Goal: Information Seeking & Learning: Learn about a topic

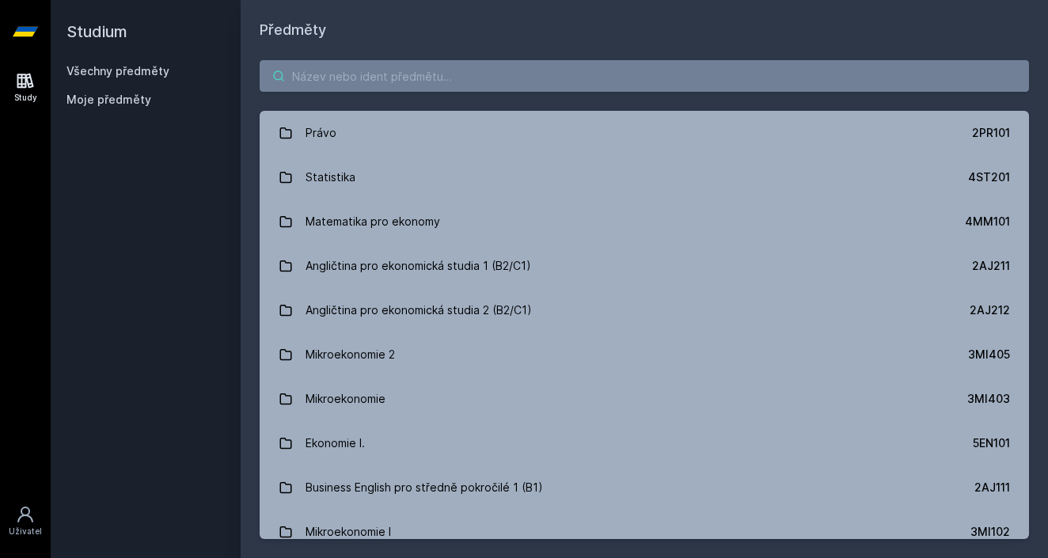
click at [603, 82] on input "search" at bounding box center [644, 76] width 769 height 32
paste input "4EK423"
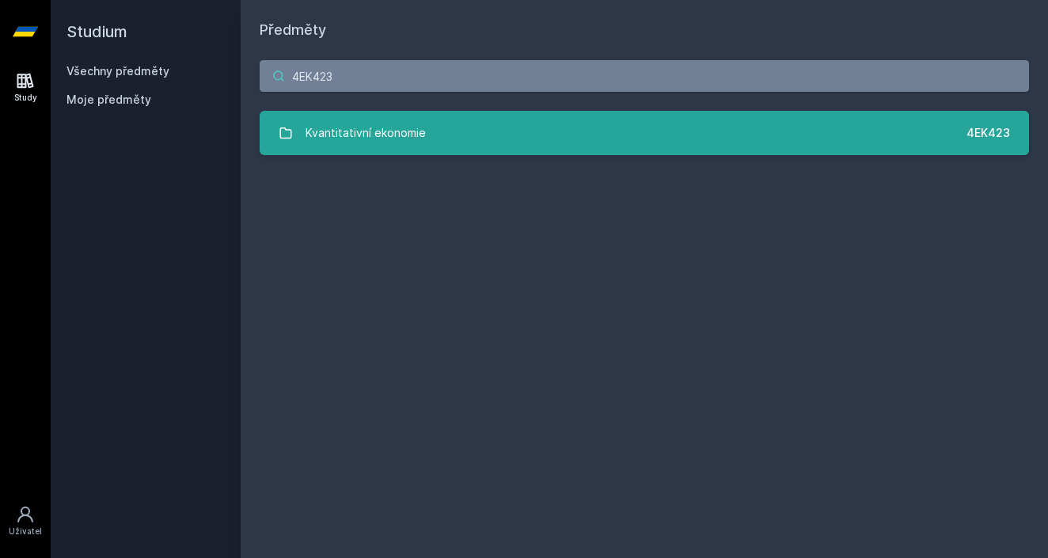
type input "4EK423"
click at [408, 126] on div "Kvantitativní ekonomie" at bounding box center [366, 133] width 120 height 32
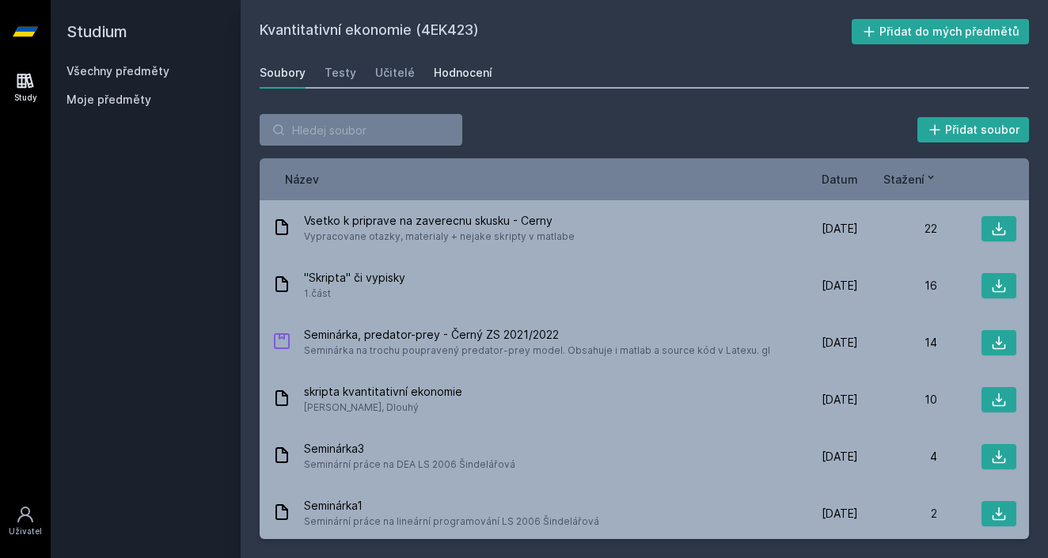
click at [455, 66] on div "Hodnocení" at bounding box center [463, 73] width 59 height 16
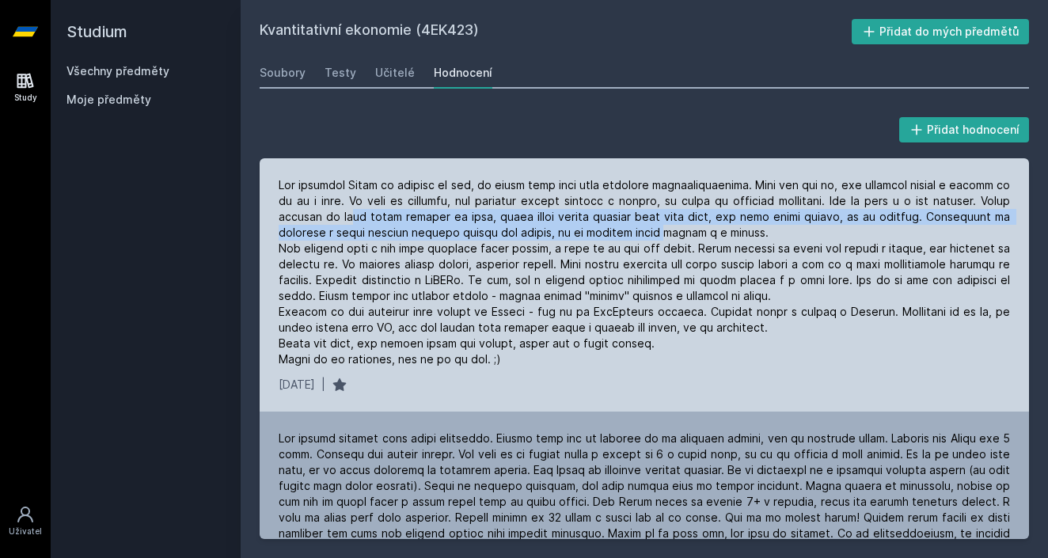
drag, startPoint x: 395, startPoint y: 220, endPoint x: 732, endPoint y: 226, distance: 337.3
click at [732, 226] on div at bounding box center [644, 272] width 731 height 190
click at [487, 227] on div at bounding box center [644, 272] width 731 height 190
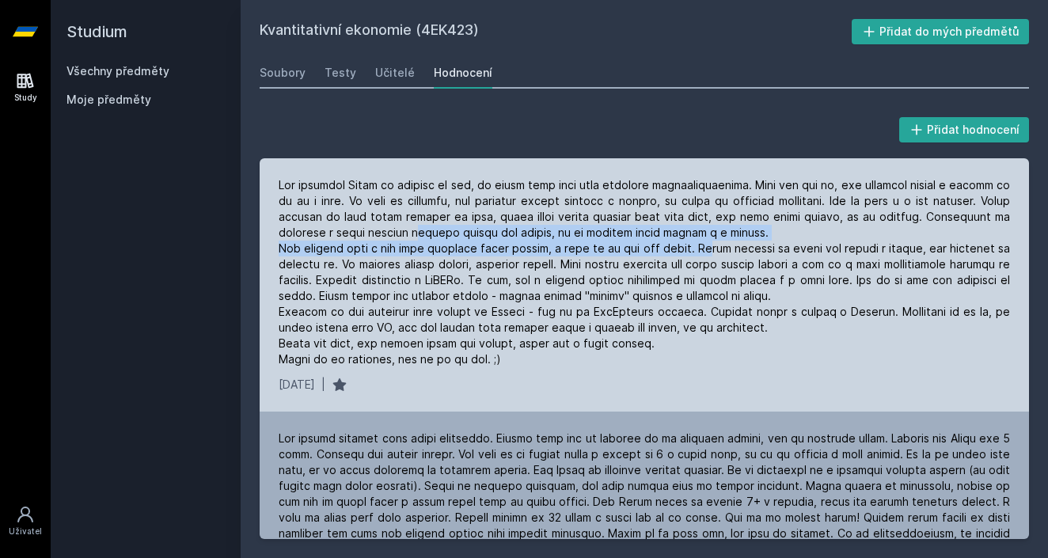
drag, startPoint x: 483, startPoint y: 234, endPoint x: 698, endPoint y: 243, distance: 215.5
click at [698, 244] on div at bounding box center [644, 272] width 731 height 190
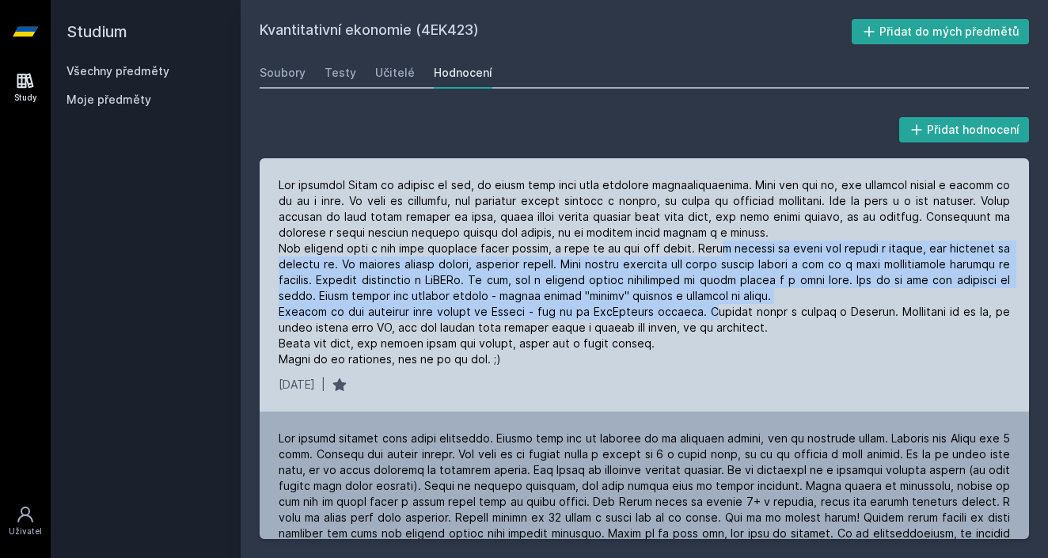
drag, startPoint x: 713, startPoint y: 248, endPoint x: 713, endPoint y: 317, distance: 68.9
click at [713, 317] on div at bounding box center [644, 272] width 731 height 190
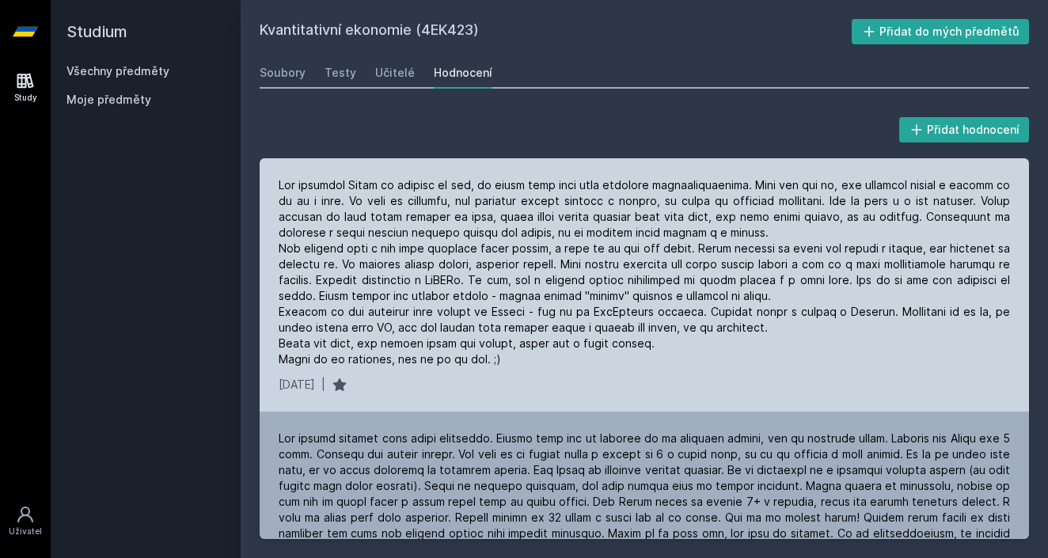
click at [734, 313] on div at bounding box center [644, 272] width 731 height 190
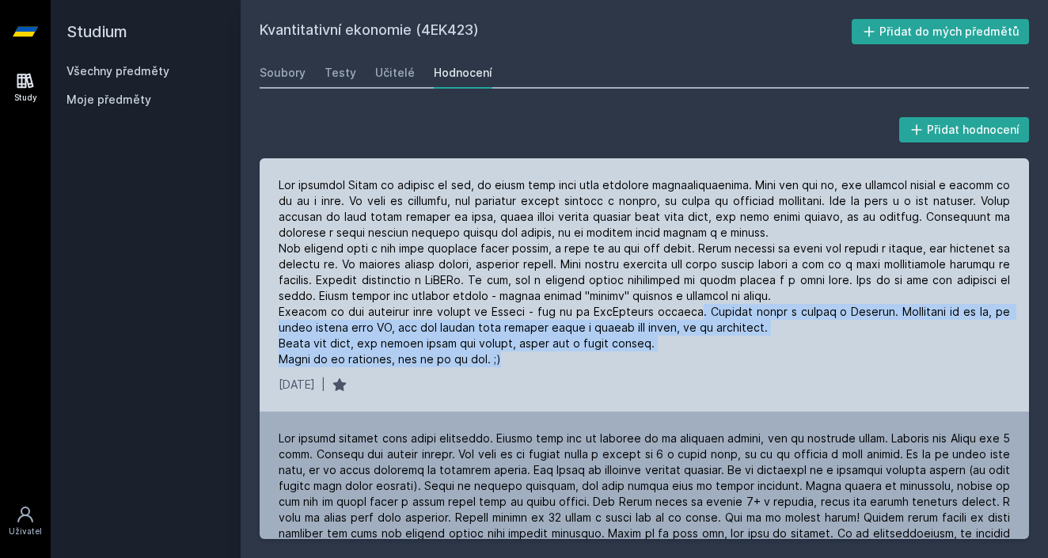
drag, startPoint x: 693, startPoint y: 312, endPoint x: 642, endPoint y: 357, distance: 68.4
click at [642, 357] on div at bounding box center [644, 272] width 731 height 190
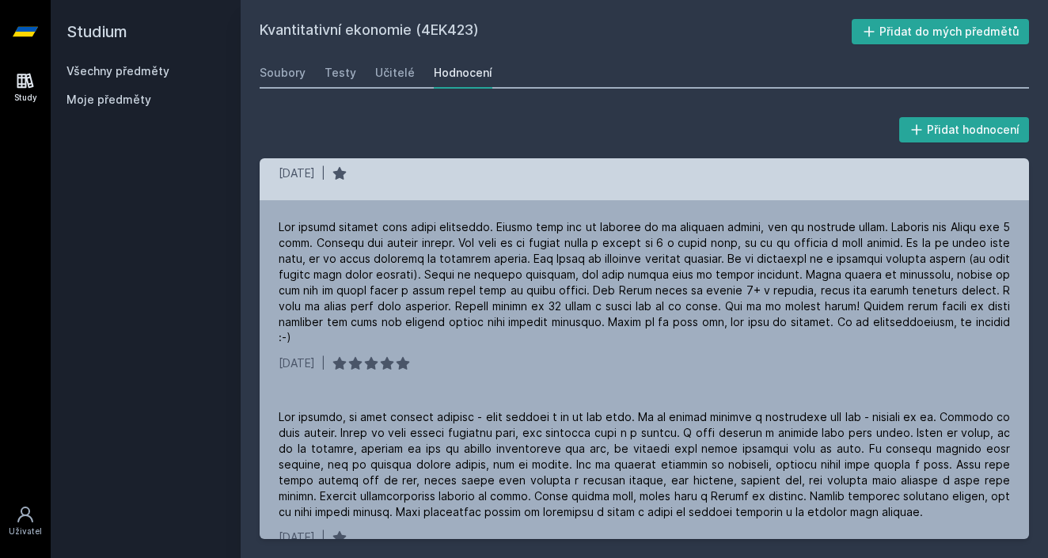
scroll to position [225, 0]
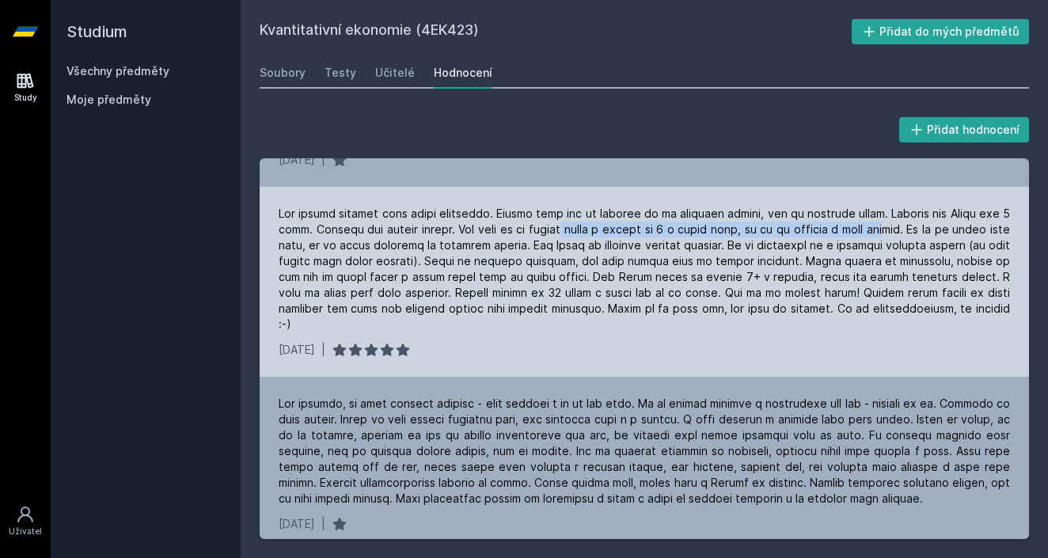
drag, startPoint x: 587, startPoint y: 232, endPoint x: 914, endPoint y: 230, distance: 327.7
click at [914, 230] on div at bounding box center [644, 269] width 731 height 127
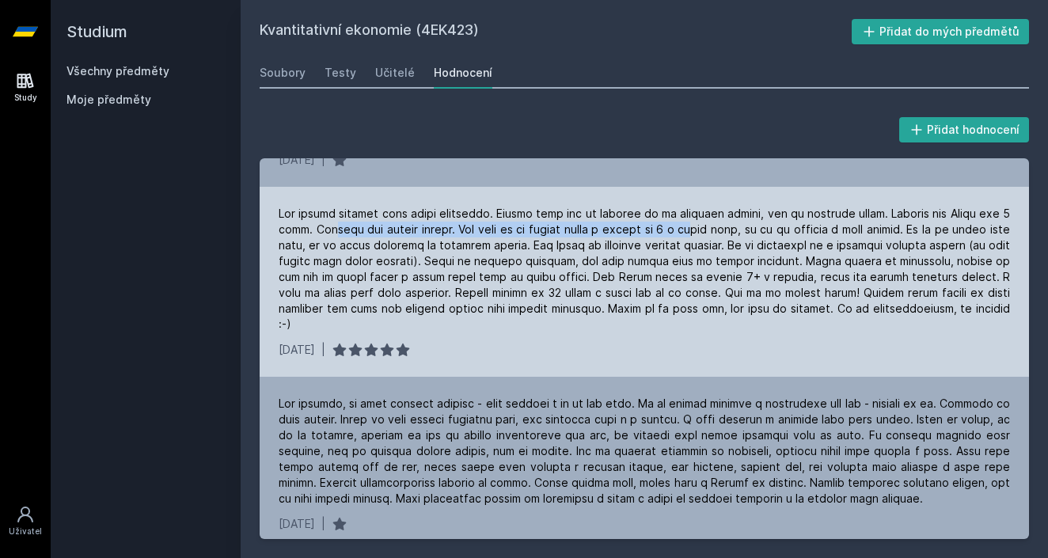
drag, startPoint x: 341, startPoint y: 226, endPoint x: 722, endPoint y: 234, distance: 380.8
click at [722, 234] on div at bounding box center [644, 269] width 731 height 127
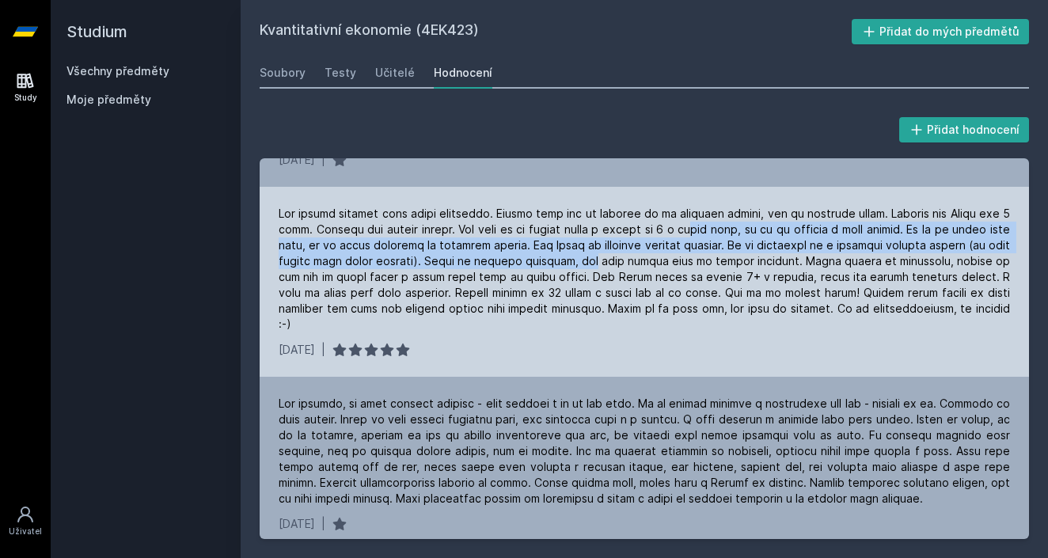
drag, startPoint x: 722, startPoint y: 233, endPoint x: 621, endPoint y: 258, distance: 104.4
click at [621, 258] on div at bounding box center [644, 269] width 731 height 127
click at [610, 263] on div at bounding box center [644, 269] width 731 height 127
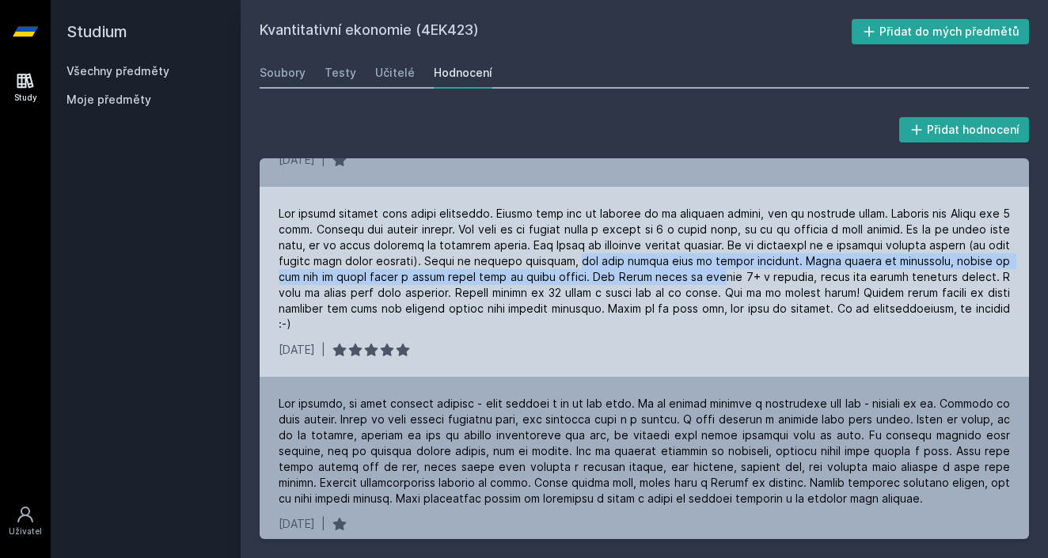
drag, startPoint x: 608, startPoint y: 263, endPoint x: 728, endPoint y: 273, distance: 120.8
click at [728, 273] on div at bounding box center [644, 269] width 731 height 127
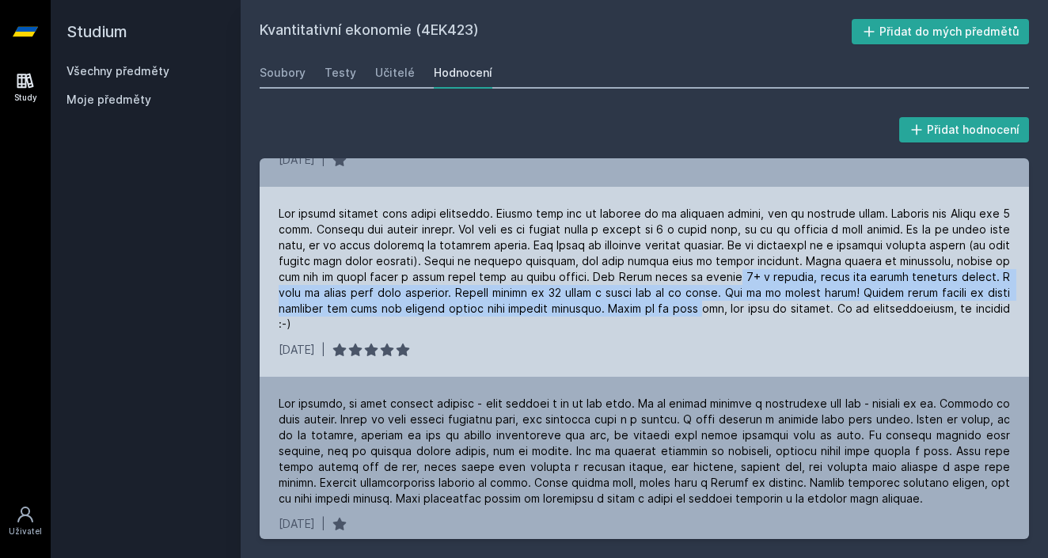
drag, startPoint x: 745, startPoint y: 277, endPoint x: 695, endPoint y: 304, distance: 56.7
click at [695, 304] on div at bounding box center [644, 269] width 731 height 127
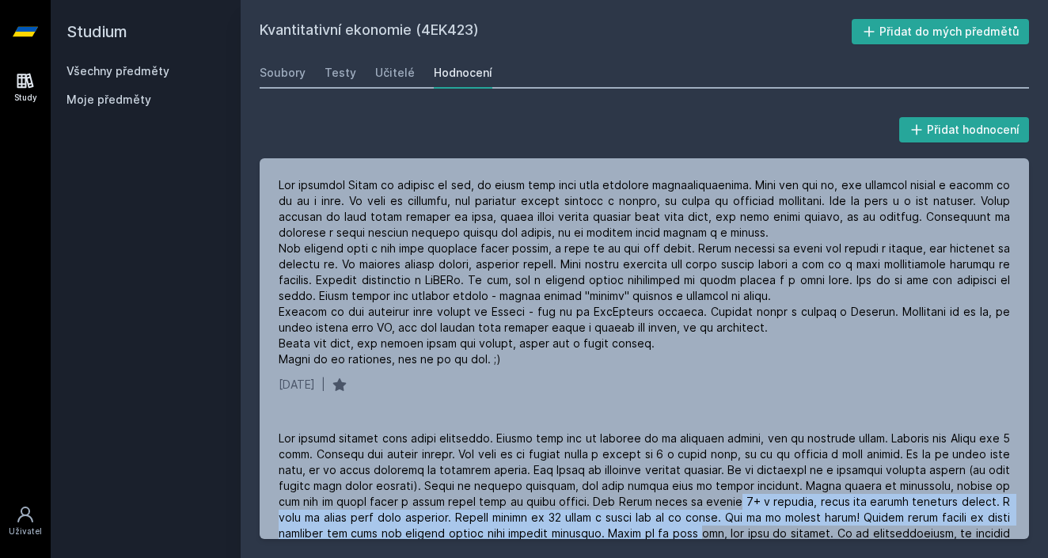
scroll to position [0, 0]
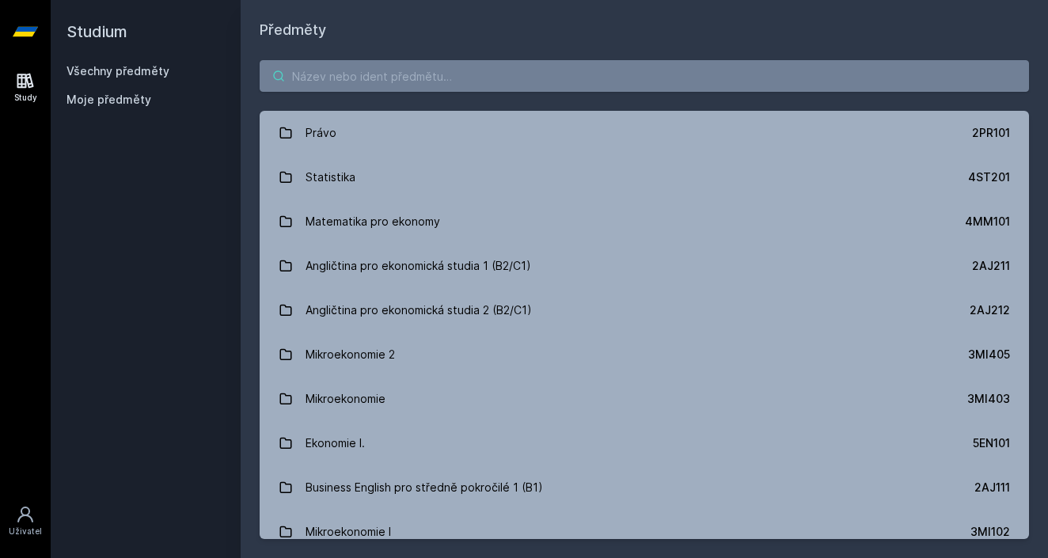
click at [483, 85] on input "search" at bounding box center [644, 76] width 769 height 32
paste input "4EK418"
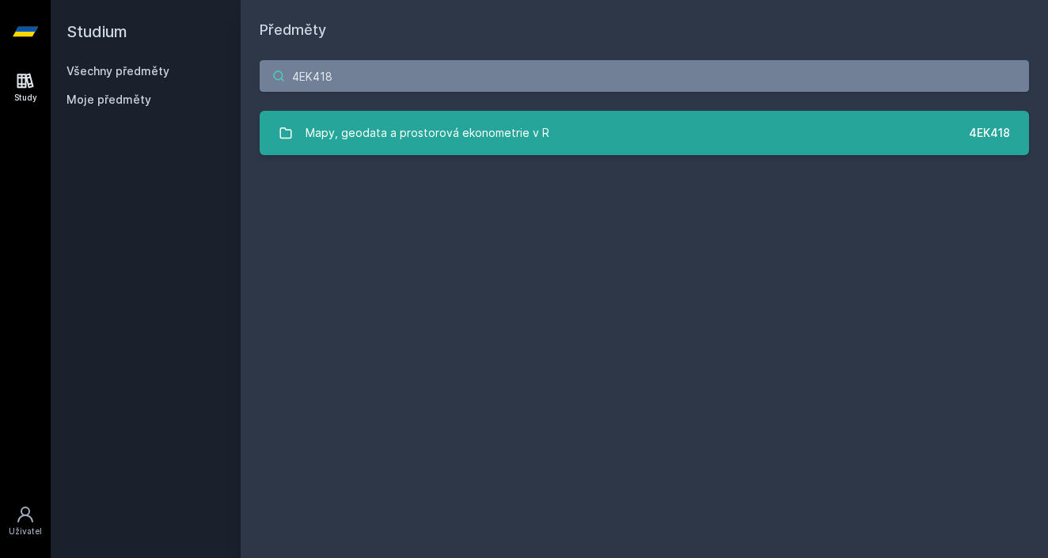
type input "4EK418"
click at [455, 127] on div "Mapy, geodata a prostorová ekonometrie v R" at bounding box center [428, 133] width 244 height 32
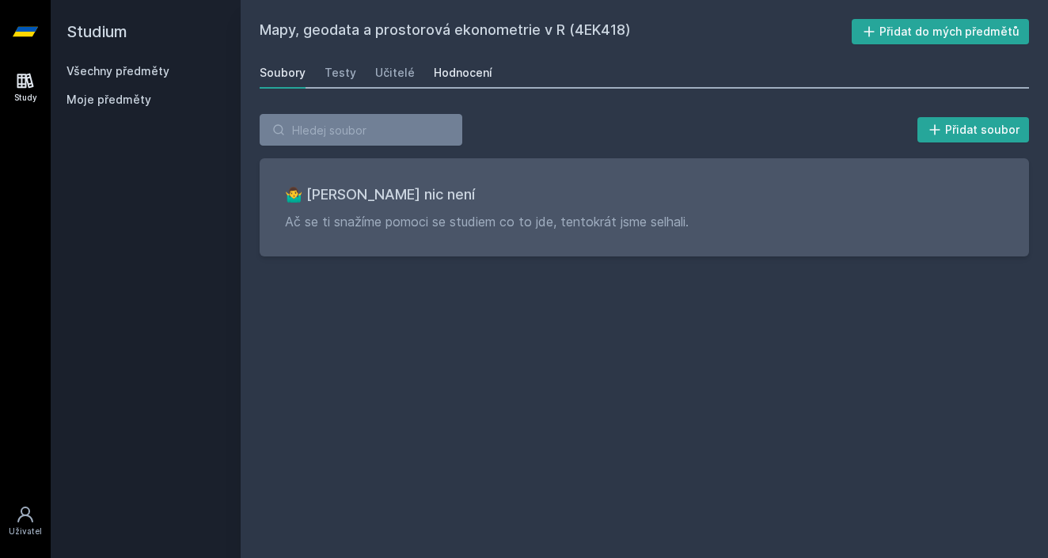
click at [463, 68] on div "Hodnocení" at bounding box center [463, 73] width 59 height 16
click at [374, 146] on div "Přidat soubor 🤷‍♂️ Tady bohužel nic není Ač se ti snažíme pomoci se studiem co …" at bounding box center [644, 185] width 769 height 142
click at [374, 135] on input "search" at bounding box center [361, 130] width 203 height 32
paste input "4EK315"
type input "4EK315"
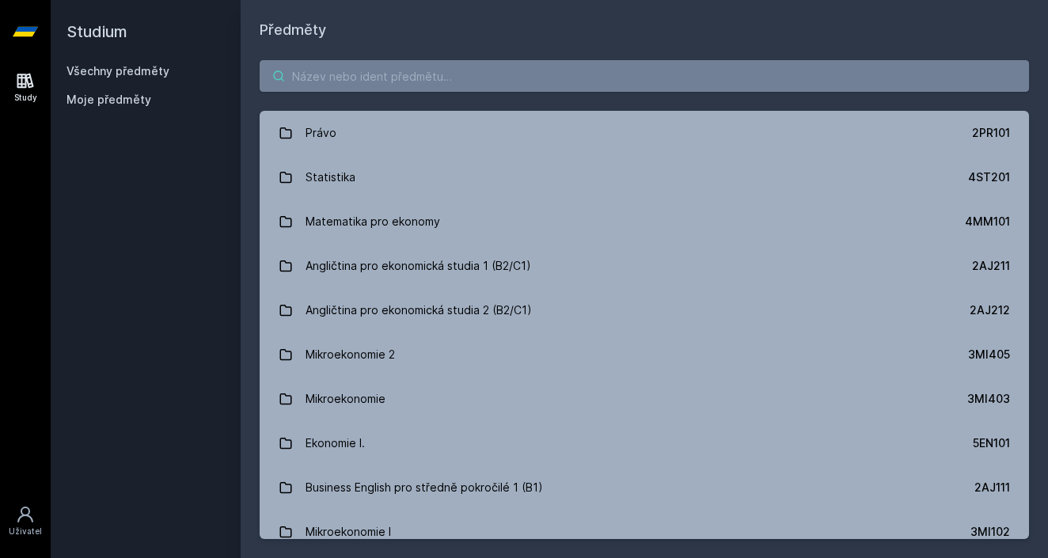
click at [323, 78] on input "search" at bounding box center [644, 76] width 769 height 32
paste input "4EK315"
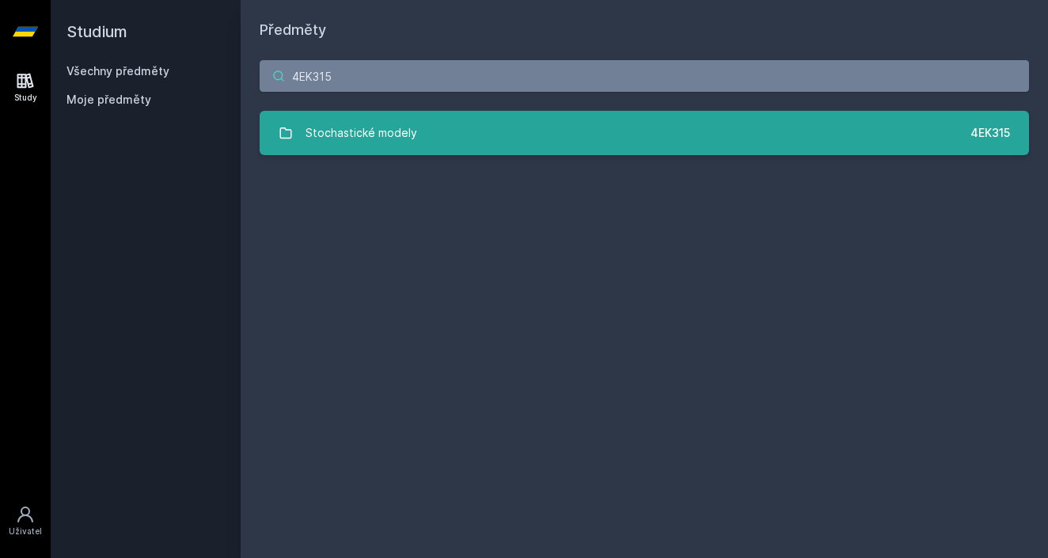
type input "4EK315"
click at [400, 129] on div "Stochastické modely" at bounding box center [362, 133] width 112 height 32
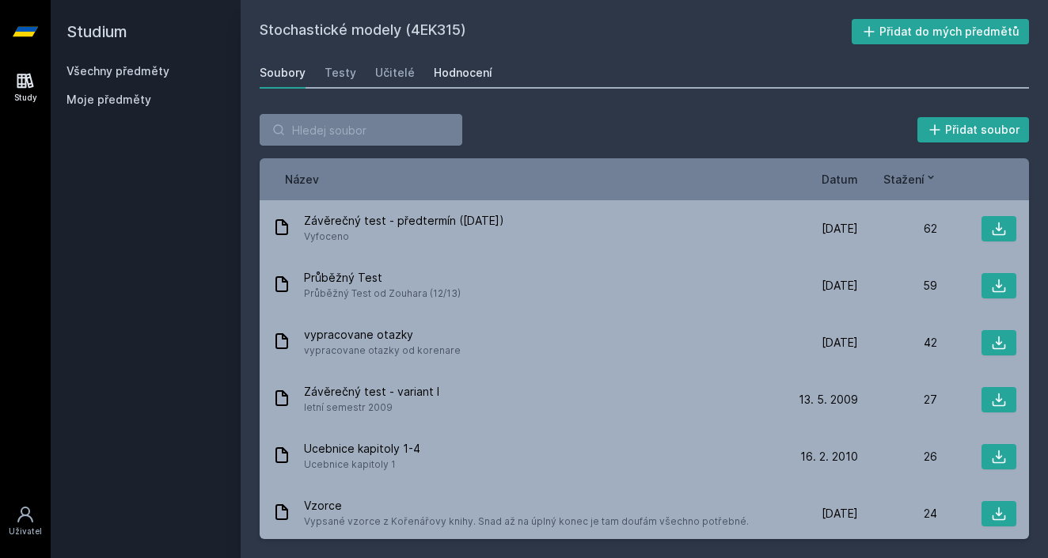
click at [448, 66] on div "Hodnocení" at bounding box center [463, 73] width 59 height 16
